Goal: Transaction & Acquisition: Purchase product/service

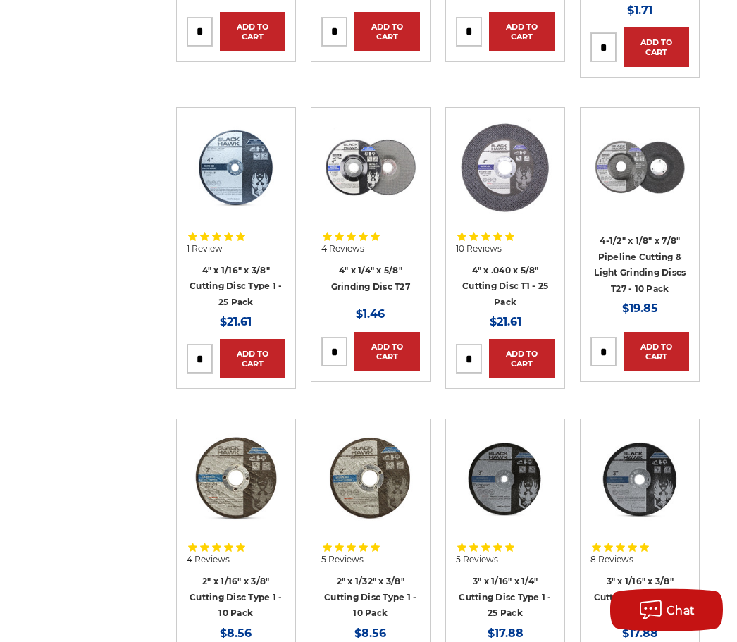
scroll to position [1951, 0]
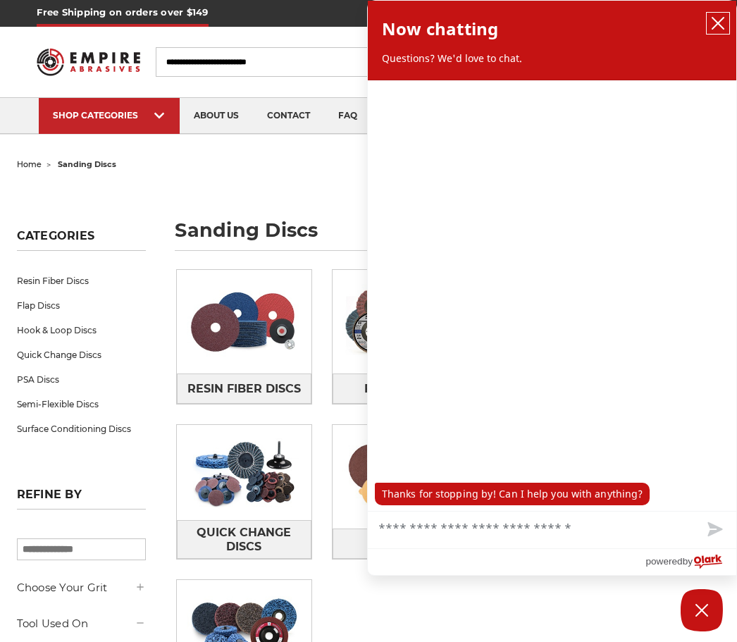
click at [728, 16] on button "close chatbox" at bounding box center [718, 23] width 23 height 21
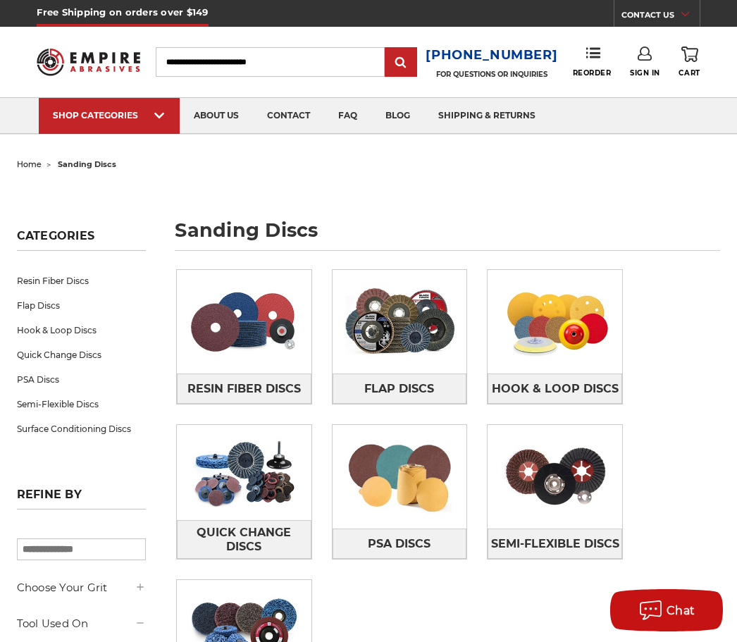
click at [252, 323] on img at bounding box center [244, 321] width 135 height 95
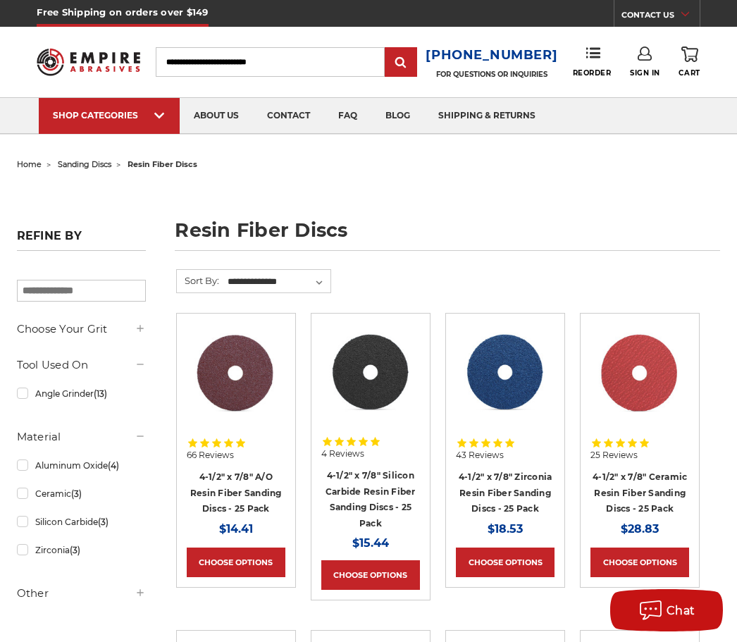
click at [518, 474] on link "4-1/2" x 7/8" Zirconia Resin Fiber Sanding Discs - 25 Pack" at bounding box center [506, 492] width 94 height 42
